Goal: Information Seeking & Learning: Understand process/instructions

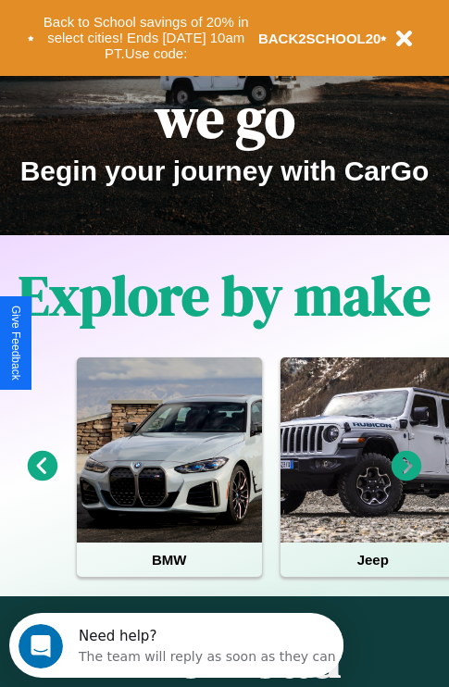
scroll to position [285, 0]
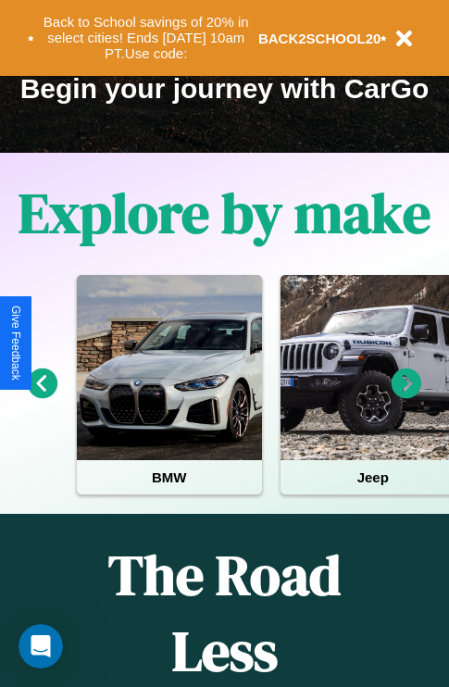
click at [406, 396] on icon at bounding box center [407, 383] width 31 height 31
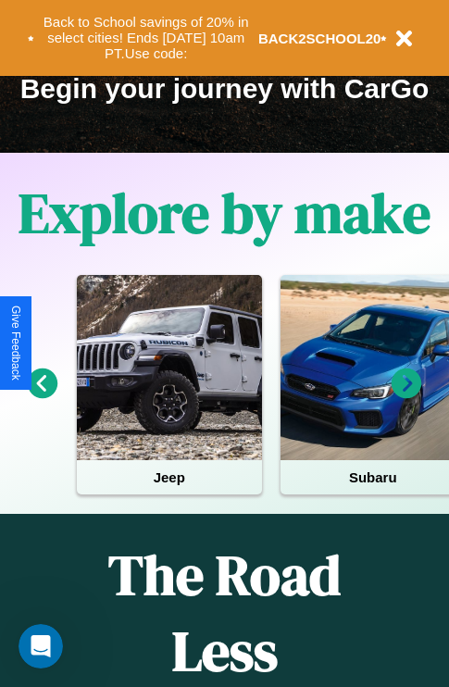
click at [406, 396] on icon at bounding box center [407, 383] width 31 height 31
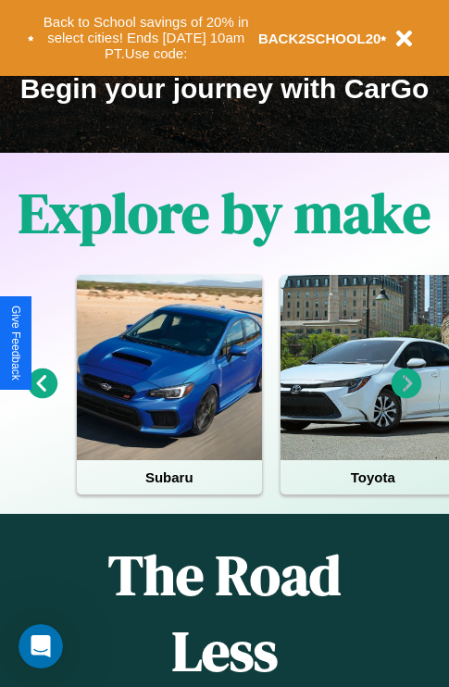
click at [42, 396] on icon at bounding box center [43, 383] width 31 height 31
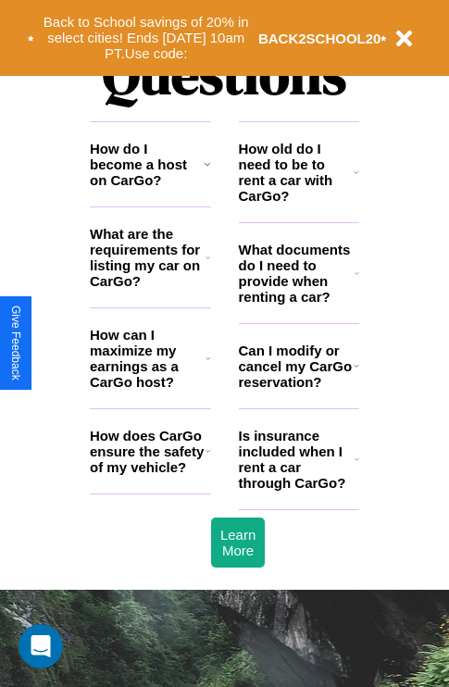
scroll to position [2243, 0]
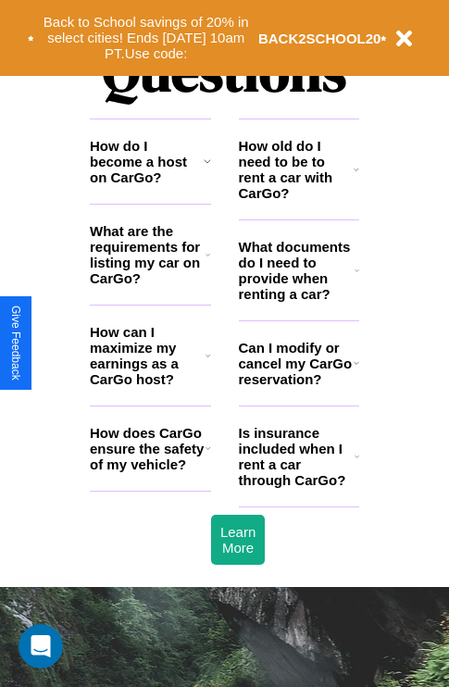
click at [356, 177] on icon at bounding box center [357, 169] width 6 height 15
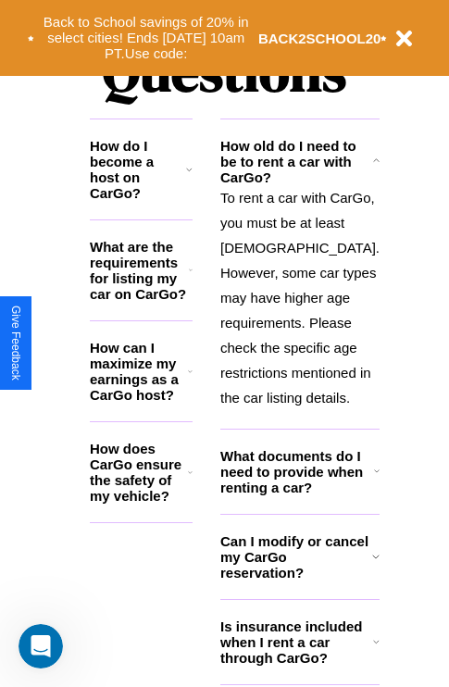
click at [150, 284] on h3 "What are the requirements for listing my car on CarGo?" at bounding box center [139, 270] width 99 height 63
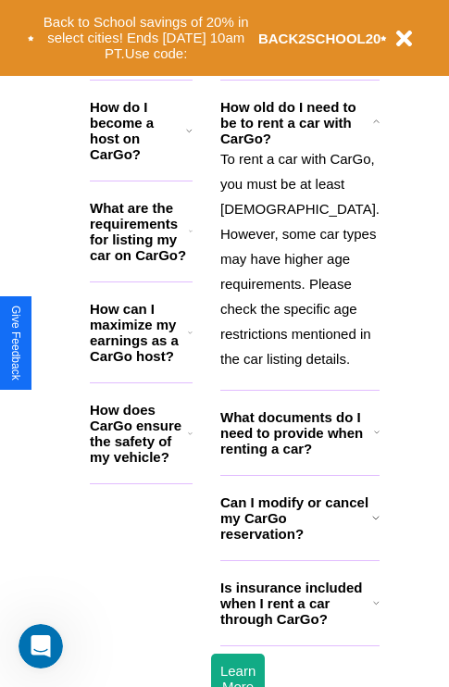
click at [372, 525] on icon at bounding box center [375, 517] width 7 height 15
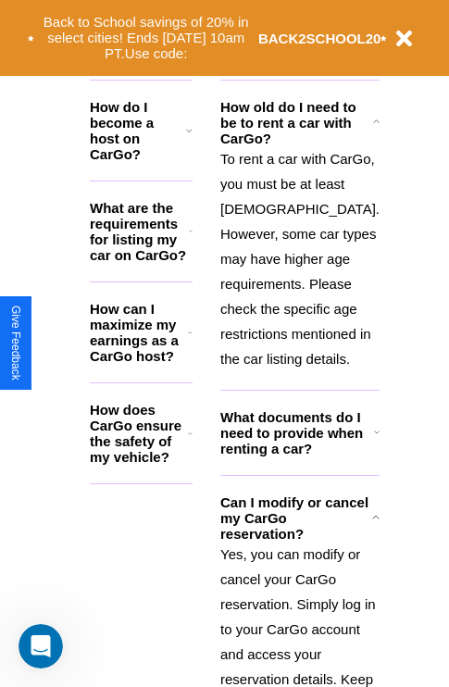
click at [150, 152] on h3 "How do I become a host on CarGo?" at bounding box center [138, 130] width 96 height 63
click at [193, 440] on icon at bounding box center [190, 433] width 5 height 15
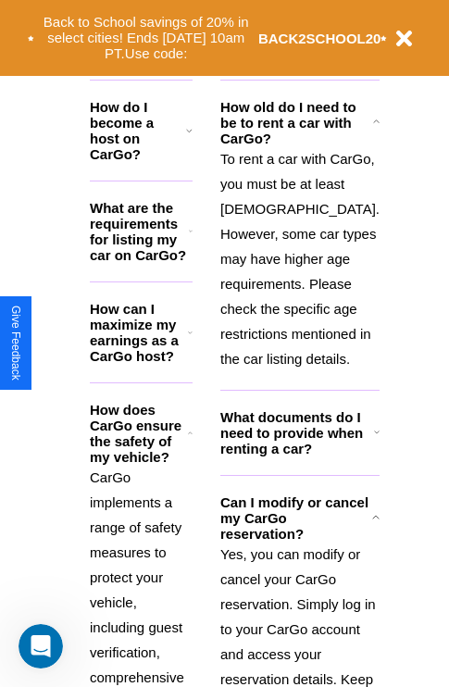
click at [298, 542] on h3 "Can I modify or cancel my CarGo reservation?" at bounding box center [296, 517] width 152 height 47
